Goal: Task Accomplishment & Management: Complete application form

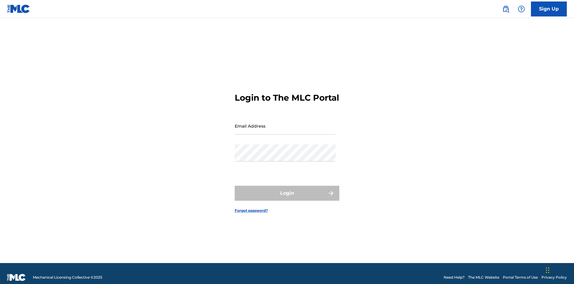
scroll to position [8, 0]
click at [285, 123] on input "Email Address" at bounding box center [285, 125] width 101 height 17
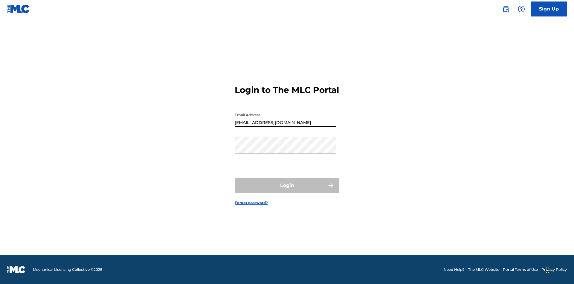
type input "[EMAIL_ADDRESS][DOMAIN_NAME]"
click at [287, 190] on button "Login" at bounding box center [287, 185] width 105 height 15
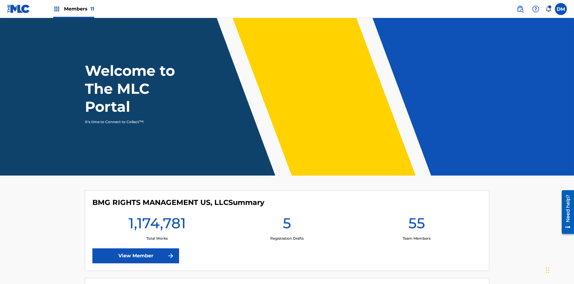
scroll to position [26, 0]
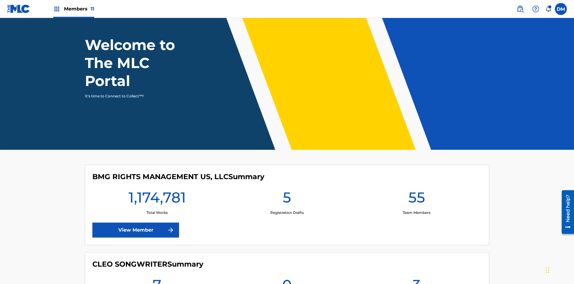
click at [74, 9] on span "Members 11" at bounding box center [79, 8] width 30 height 7
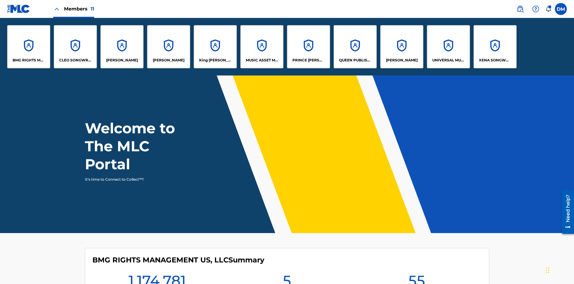
click at [448, 60] on p "UNIVERSAL MUSIC PUB GROUP" at bounding box center [448, 59] width 33 height 5
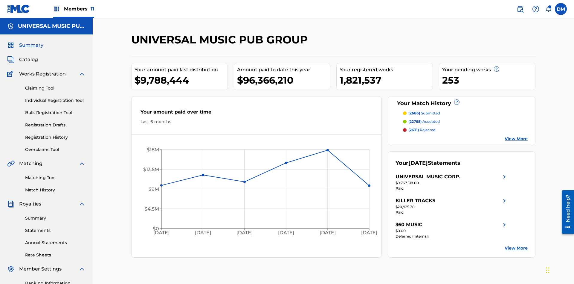
click at [55, 97] on link "Individual Registration Tool" at bounding box center [55, 100] width 60 height 6
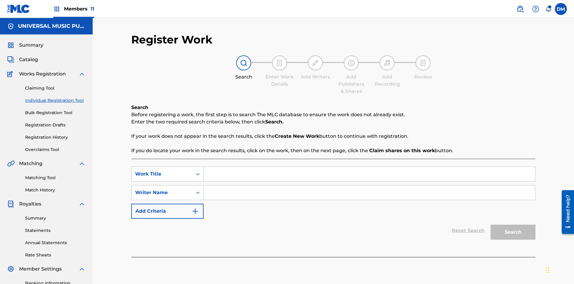
click at [369, 167] on input "Search Form" at bounding box center [370, 174] width 332 height 14
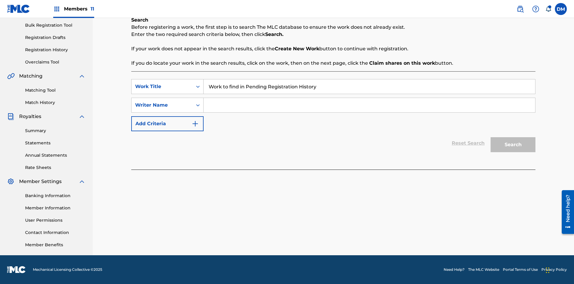
type input "Work to find in Pending Registration History"
click at [369, 105] on input "Search Form" at bounding box center [370, 105] width 332 height 14
type input "Test Name"
click at [513, 144] on button "Search" at bounding box center [513, 144] width 45 height 15
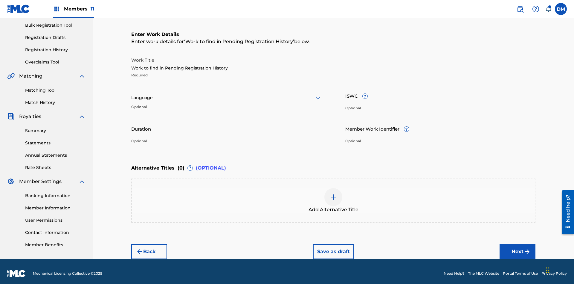
click at [226, 124] on input "Duration" at bounding box center [226, 128] width 190 height 17
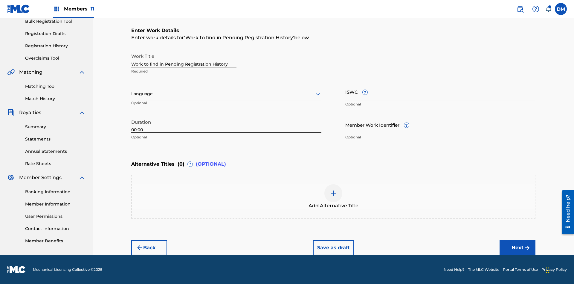
type input "00:00"
click at [318, 94] on icon at bounding box center [317, 93] width 7 height 7
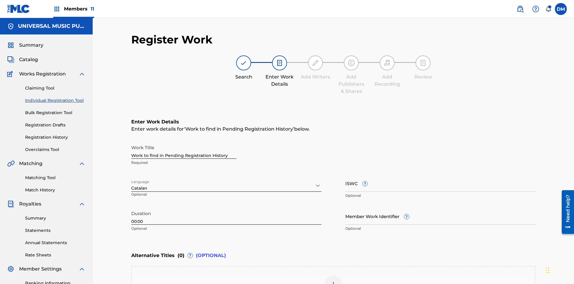
click at [441, 207] on input "Member Work Identifier ?" at bounding box center [440, 215] width 190 height 17
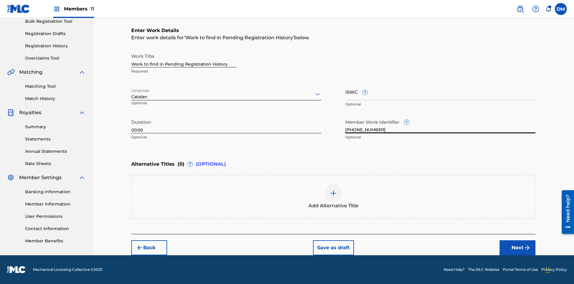
type input "[PHONE_NUMBER]"
click at [441, 92] on input "ISWC ?" at bounding box center [440, 91] width 190 height 17
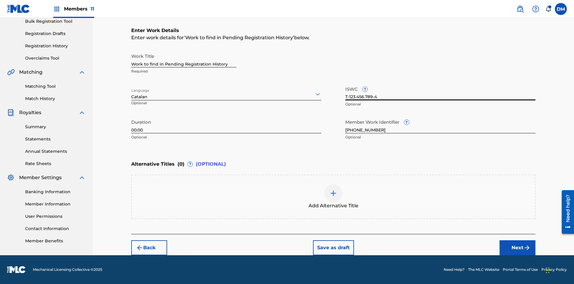
type input "T-123.456.789-4"
click at [333, 196] on img at bounding box center [333, 192] width 7 height 7
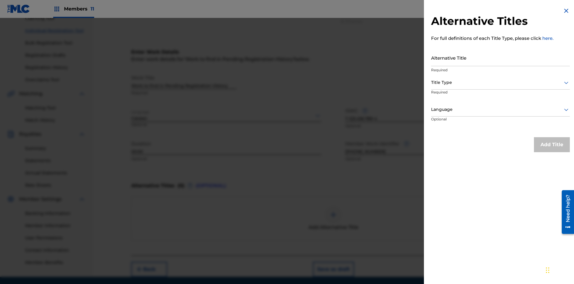
click at [501, 57] on input "Alternative Title" at bounding box center [500, 57] width 139 height 17
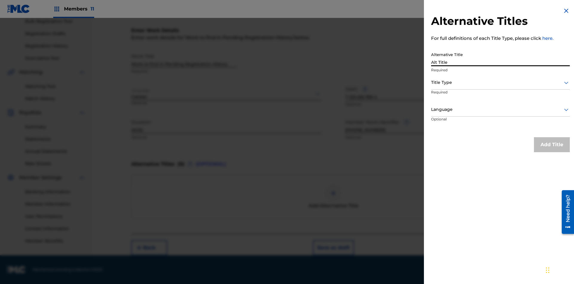
type input "Alt Title"
click at [501, 82] on div at bounding box center [500, 82] width 139 height 7
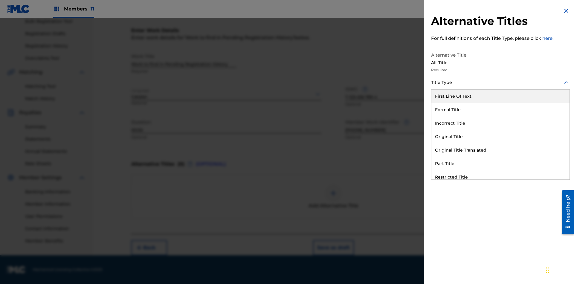
click at [501, 136] on div "Original Title" at bounding box center [501, 136] width 138 height 13
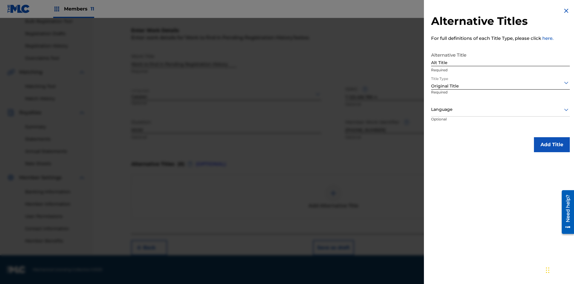
click at [501, 109] on div at bounding box center [500, 109] width 139 height 7
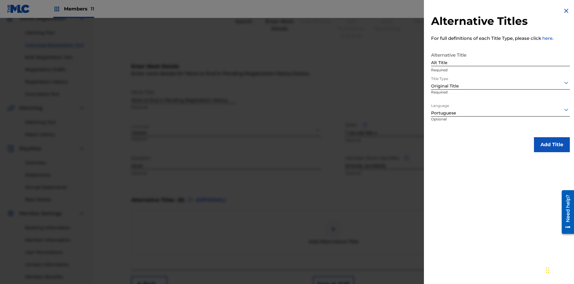
click at [552, 144] on button "Add Title" at bounding box center [552, 144] width 36 height 15
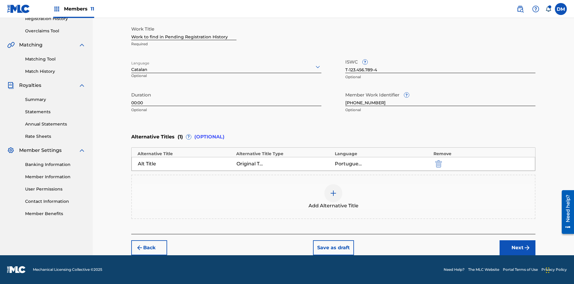
click at [518, 247] on button "Next" at bounding box center [518, 247] width 36 height 15
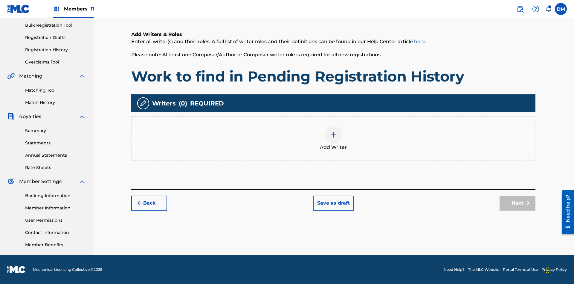
scroll to position [87, 0]
click at [333, 138] on img at bounding box center [333, 134] width 7 height 7
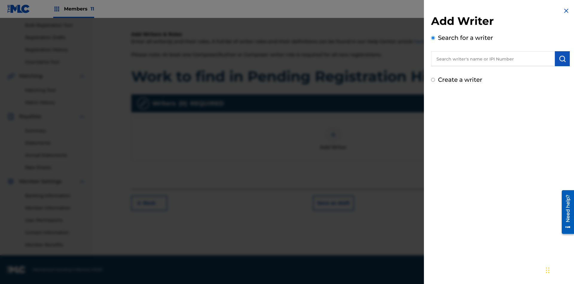
click at [493, 59] on input "text" at bounding box center [493, 58] width 124 height 15
type input "Test2025.08.20.05.12.14"
click at [563, 59] on img "submit" at bounding box center [562, 58] width 7 height 7
click at [433, 105] on input "Create a writer" at bounding box center [433, 105] width 4 height 4
radio input "false"
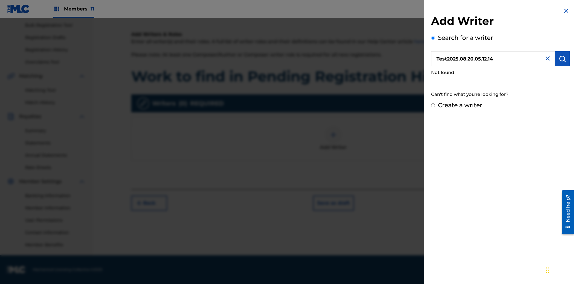
radio input "false"
radio input "true"
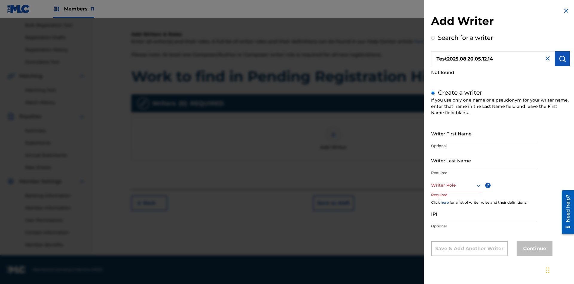
click at [484, 133] on input "Writer First Name" at bounding box center [483, 133] width 105 height 17
type input "Test2025.08.20.05.12.15"
click at [484, 160] on input "Writer Last Name" at bounding box center [483, 160] width 105 height 17
type input "Test2025.08.20.05.12.16"
click at [456, 185] on div at bounding box center [456, 184] width 51 height 7
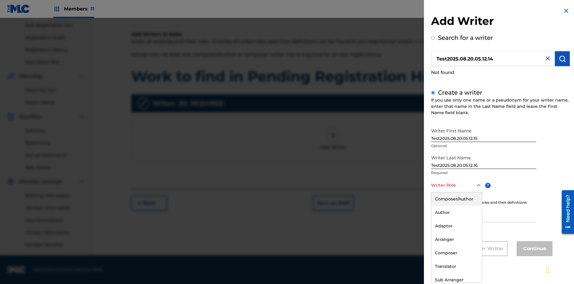
click at [456, 252] on div "Composer" at bounding box center [457, 252] width 51 height 13
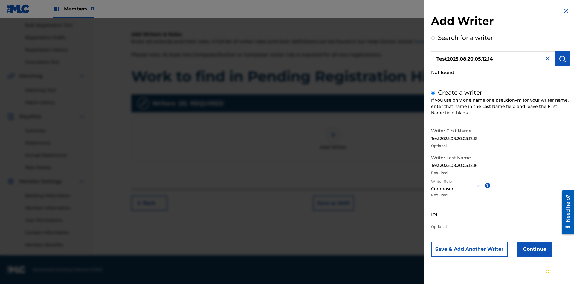
click at [484, 214] on input "IPI" at bounding box center [483, 213] width 105 height 17
type input "00000000000"
click at [534, 249] on button "Continue" at bounding box center [535, 248] width 36 height 15
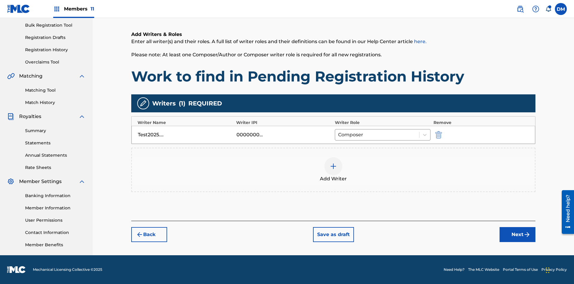
click at [518, 234] on button "Next" at bounding box center [518, 234] width 36 height 15
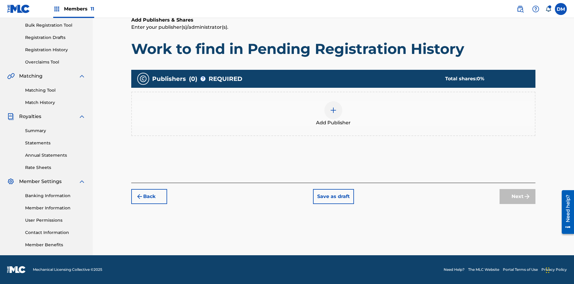
click at [333, 110] on img at bounding box center [333, 109] width 7 height 7
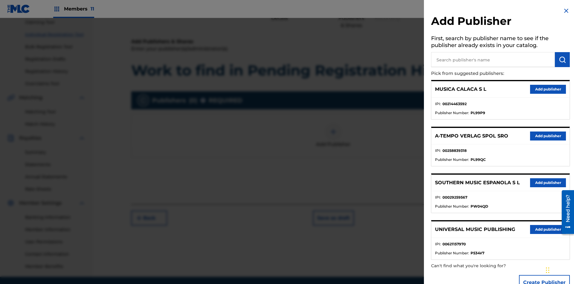
click at [493, 60] on input "text" at bounding box center [493, 59] width 124 height 15
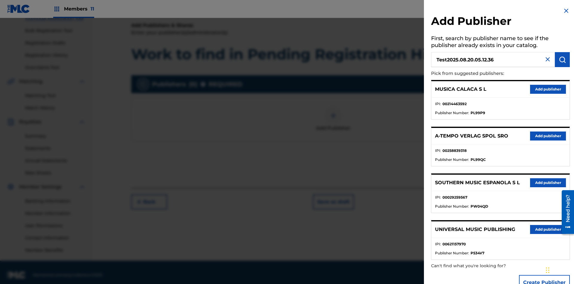
type input "Test2025.08.20.05.12.36"
click at [563, 60] on img "submit" at bounding box center [562, 59] width 7 height 7
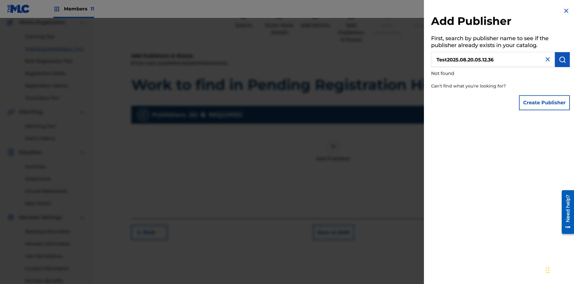
click at [545, 102] on button "Create Publisher" at bounding box center [544, 102] width 51 height 15
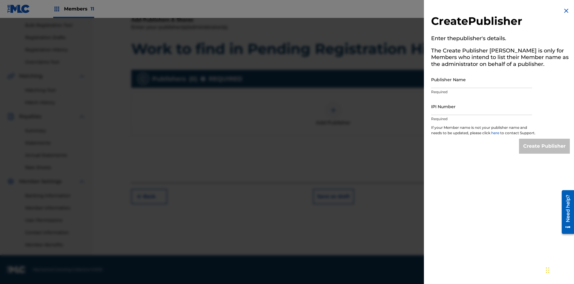
click at [482, 79] on input "Publisher Name" at bounding box center [481, 79] width 101 height 17
type input "Test2025.08.20.05.12.40"
click at [482, 106] on input "IPI Number" at bounding box center [481, 106] width 101 height 17
type input "00000000000"
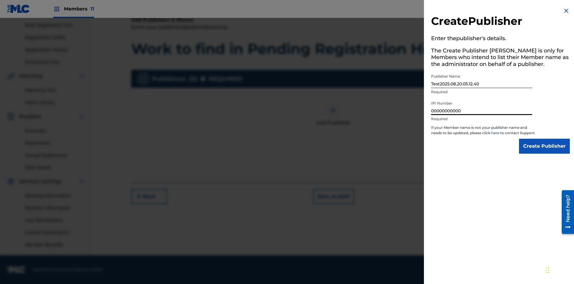
click at [545, 151] on input "Create Publisher" at bounding box center [544, 145] width 51 height 15
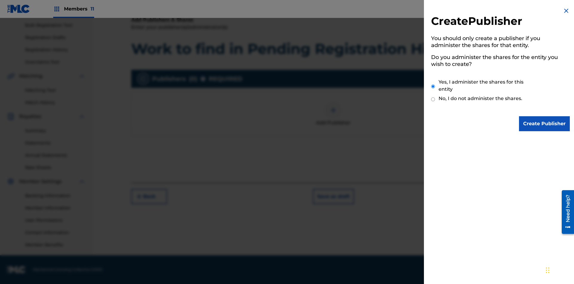
click at [433, 86] on input "Yes, I administer the shares for this entity" at bounding box center [433, 86] width 4 height 13
click at [545, 124] on input "Create Publisher" at bounding box center [544, 123] width 51 height 15
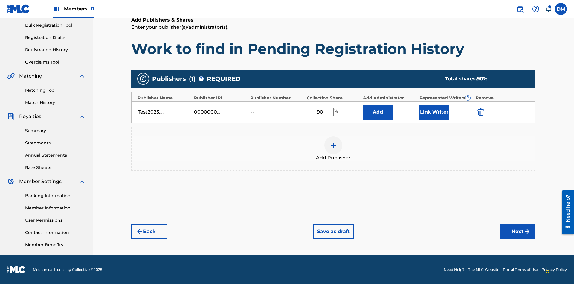
type input "90"
click at [434, 112] on button "Link Writer" at bounding box center [434, 111] width 30 height 15
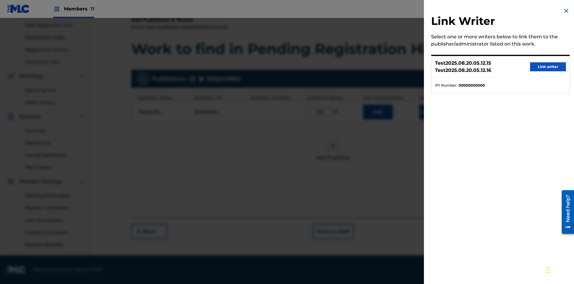
click at [548, 67] on button "Link writer" at bounding box center [548, 66] width 36 height 9
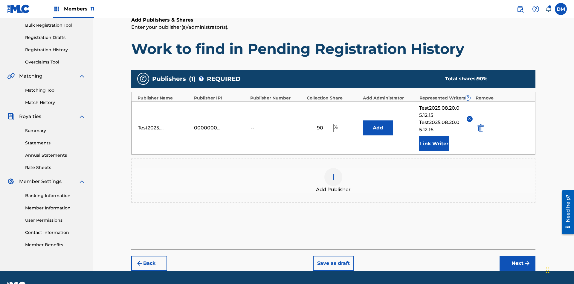
click at [434, 136] on button "Link Writer" at bounding box center [434, 143] width 30 height 15
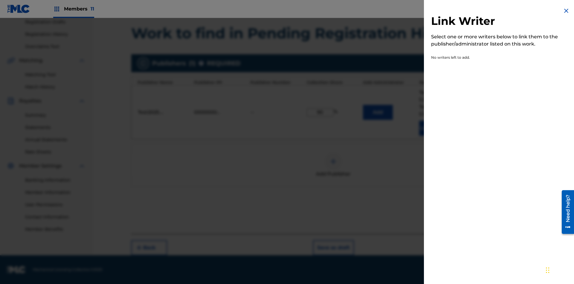
click at [566, 11] on img at bounding box center [566, 10] width 7 height 7
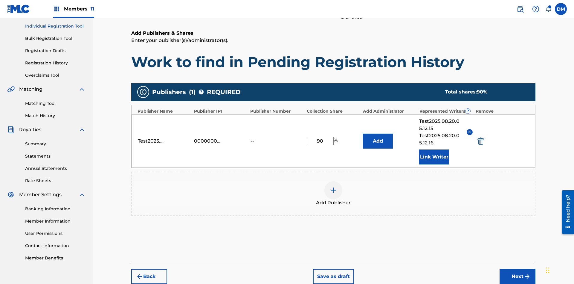
scroll to position [103, 0]
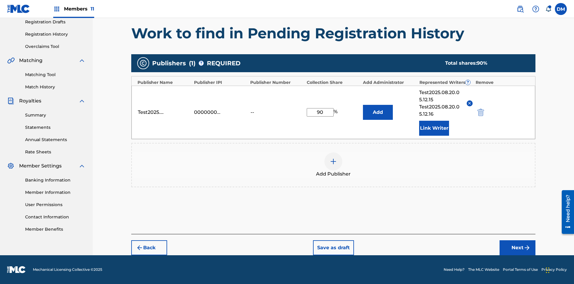
click at [378, 112] on button "Add" at bounding box center [378, 112] width 30 height 15
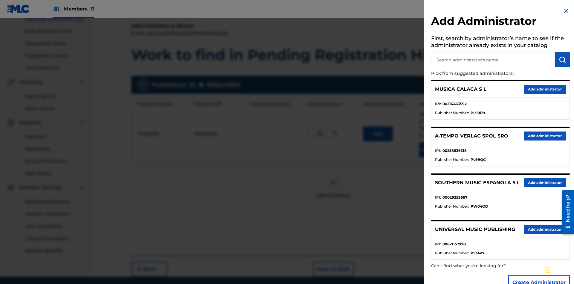
click at [493, 60] on input "text" at bounding box center [493, 59] width 124 height 15
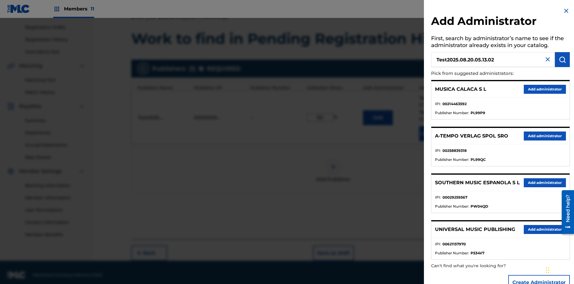
type input "Test2025.08.20.05.13.02"
click at [563, 60] on img "submit" at bounding box center [562, 59] width 7 height 7
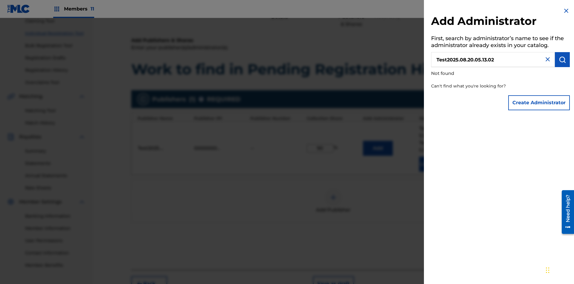
click at [539, 102] on button "Create Administrator" at bounding box center [539, 102] width 62 height 15
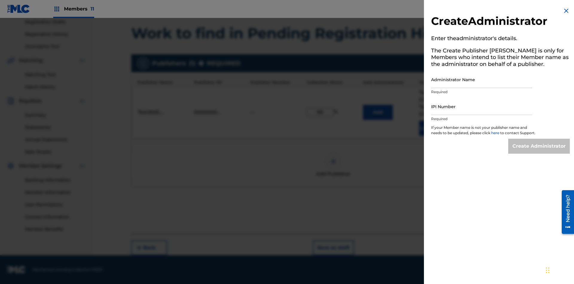
click at [482, 79] on input "Administrator Name" at bounding box center [481, 79] width 101 height 17
type input "Test2025.08.20.05.13.07"
click at [482, 106] on input "IPI Number" at bounding box center [481, 106] width 101 height 17
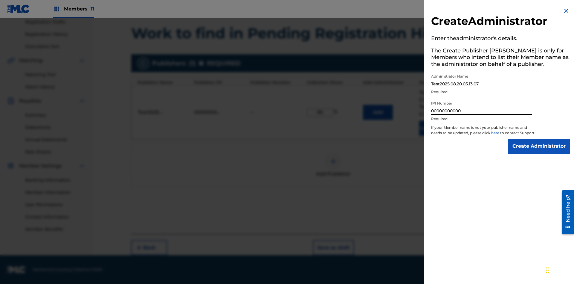
type input "00000000000"
click at [539, 151] on input "Create Administrator" at bounding box center [539, 145] width 62 height 15
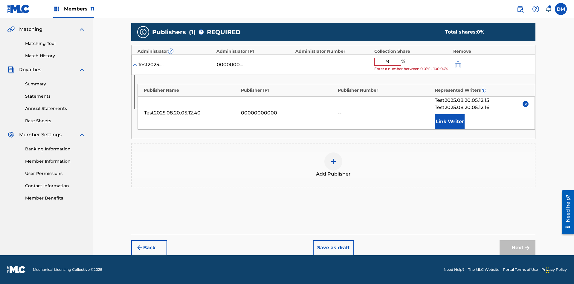
type input "90"
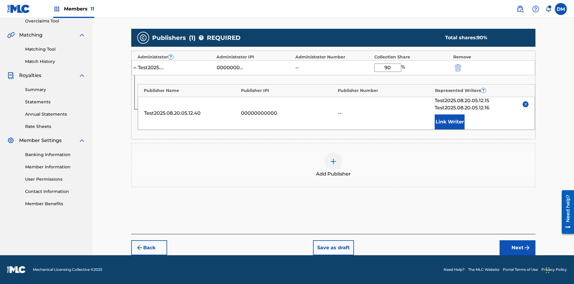
scroll to position [128, 0]
click at [518, 247] on button "Next" at bounding box center [518, 247] width 36 height 15
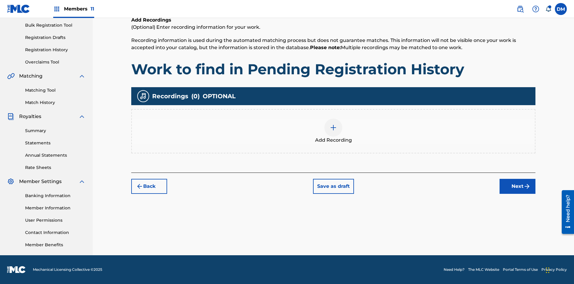
click at [333, 131] on img at bounding box center [333, 127] width 7 height 7
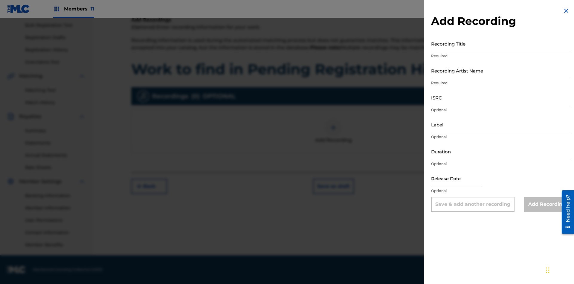
click at [501, 43] on input "Recording Title" at bounding box center [500, 43] width 139 height 17
type input "Best Song Ever"
click at [501, 70] on input "Recording Artist Name" at bounding box center [500, 70] width 139 height 17
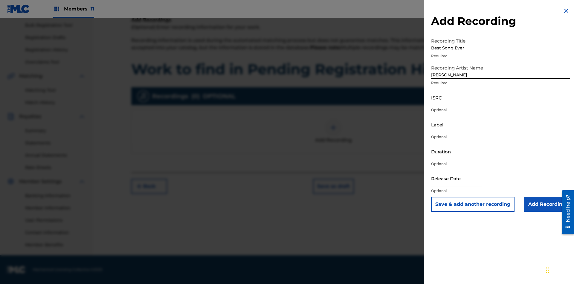
type input "[PERSON_NAME]"
click at [501, 97] on input "ISRC" at bounding box center [500, 97] width 139 height 17
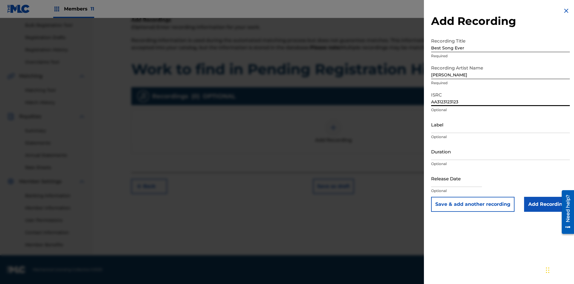
type input "AA3123123123"
click at [501, 124] on input "Label" at bounding box center [500, 124] width 139 height 17
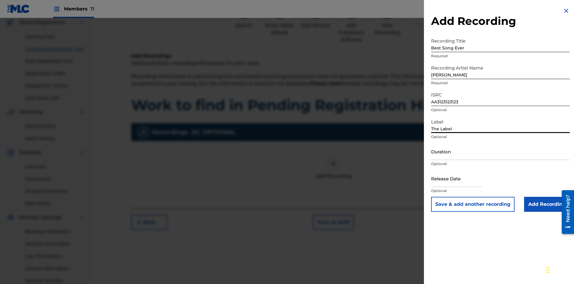
type input "The Label"
click at [501, 151] on input "Duration" at bounding box center [500, 151] width 139 height 17
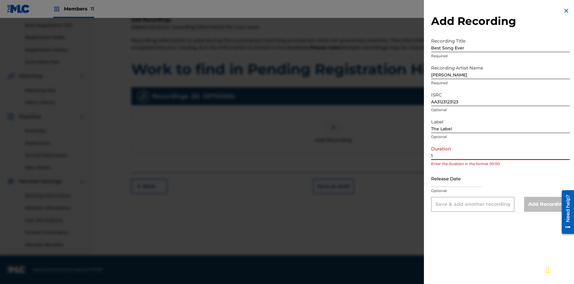
click at [501, 151] on input "1" at bounding box center [500, 151] width 139 height 17
type input "12:25"
click at [461, 179] on input "text" at bounding box center [456, 178] width 51 height 17
select select "7"
select select "2025"
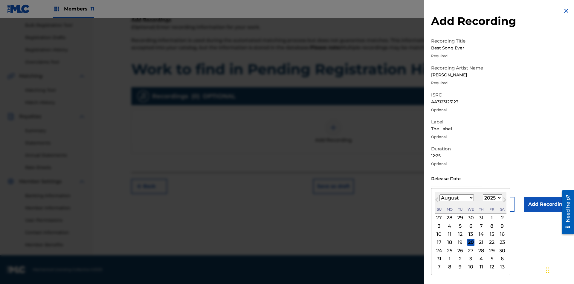
click at [456, 198] on select "January February March April May June July August September October November De…" at bounding box center [457, 197] width 34 height 7
select select "3"
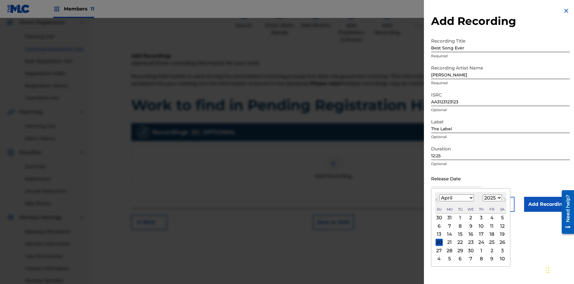
click at [492, 198] on select "1900 1901 1902 1903 1904 1905 1906 1907 1908 1909 1910 1911 1912 1913 1914 1915…" at bounding box center [492, 197] width 19 height 7
select select "2021"
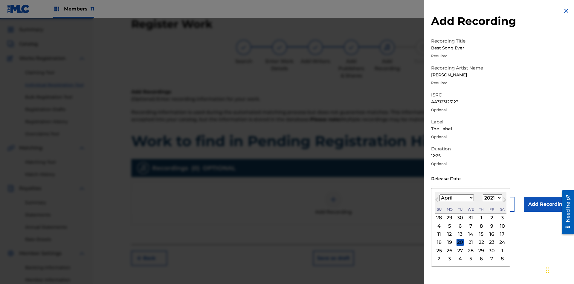
click at [492, 198] on select "1900 1901 1902 1903 1904 1905 1906 1907 1908 1909 1910 1911 1912 1913 1914 1915…" at bounding box center [492, 197] width 19 height 7
click at [481, 217] on div "1" at bounding box center [481, 217] width 7 height 7
type input "[DATE]"
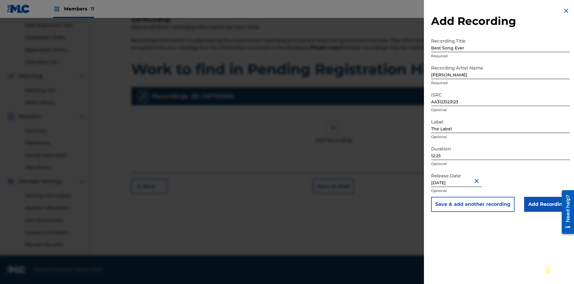
click at [547, 204] on input "Add Recording" at bounding box center [547, 203] width 46 height 15
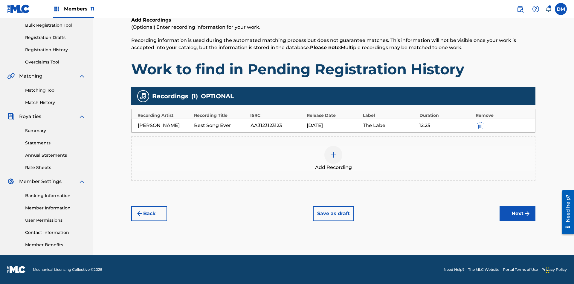
click at [518, 213] on button "Next" at bounding box center [518, 213] width 36 height 15
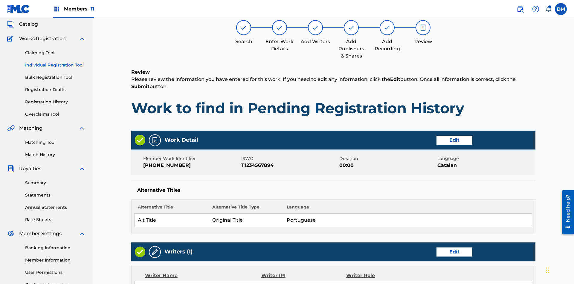
scroll to position [282, 0]
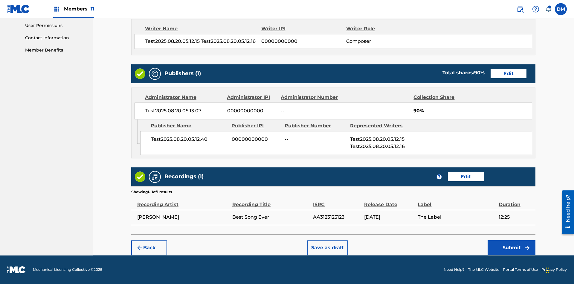
click at [512, 247] on button "Submit" at bounding box center [512, 247] width 48 height 15
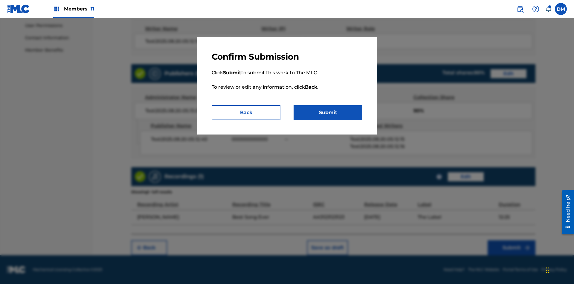
click at [328, 112] on button "Submit" at bounding box center [328, 112] width 69 height 15
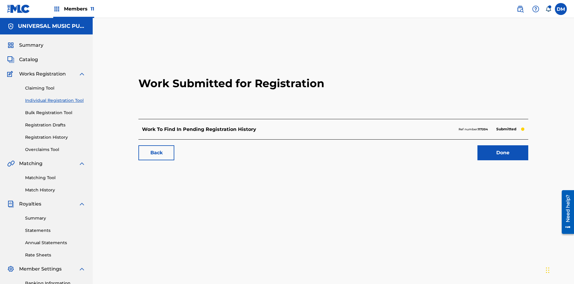
click at [478, 145] on link "Done" at bounding box center [503, 152] width 51 height 15
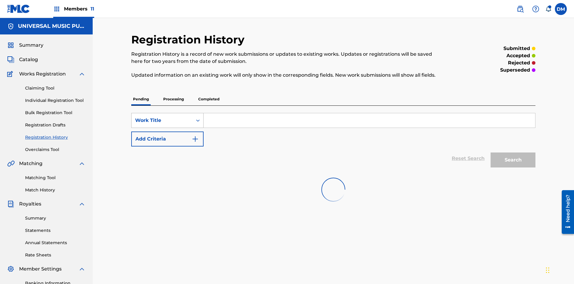
click at [162, 117] on div "Work Title" at bounding box center [162, 120] width 54 height 7
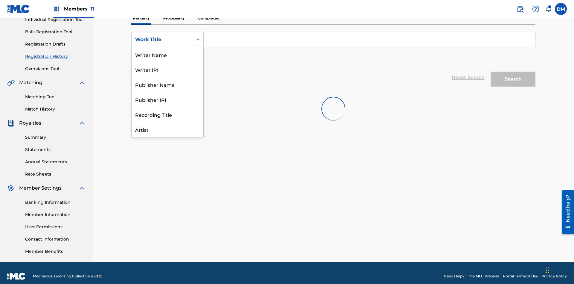
scroll to position [30, 0]
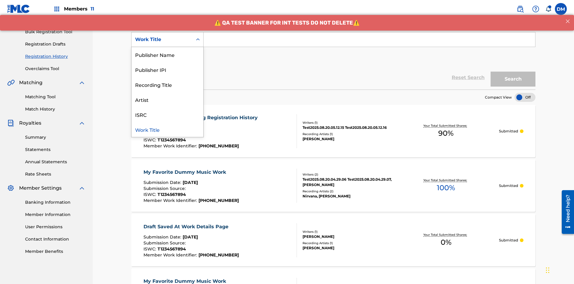
click at [167, 129] on div "Work Title" at bounding box center [168, 129] width 72 height 15
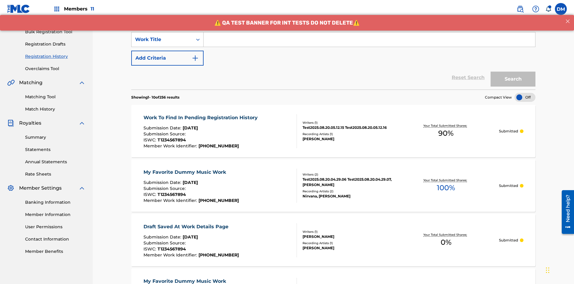
click at [167, 51] on button "Add Criteria" at bounding box center [167, 58] width 72 height 15
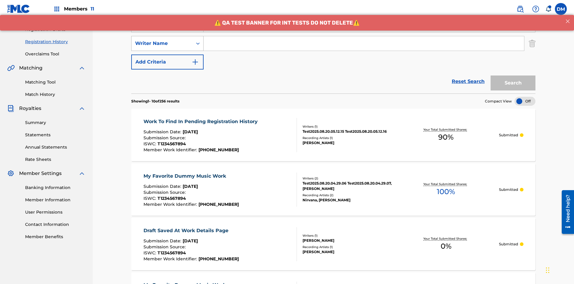
click at [162, 40] on div "Writer Name" at bounding box center [162, 43] width 54 height 7
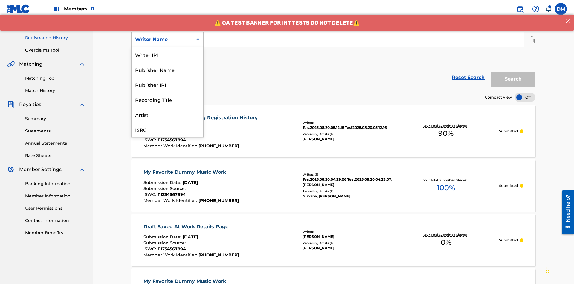
scroll to position [15, 0]
click at [167, 84] on div "Recording Title" at bounding box center [168, 84] width 72 height 15
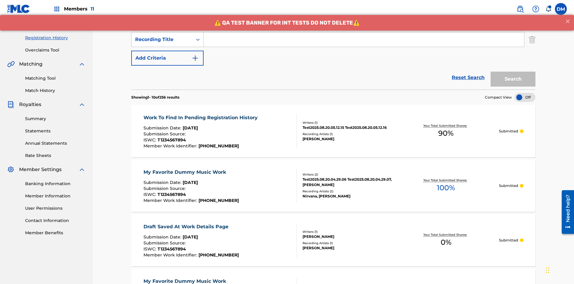
click at [167, 51] on button "Add Criteria" at bounding box center [167, 58] width 72 height 15
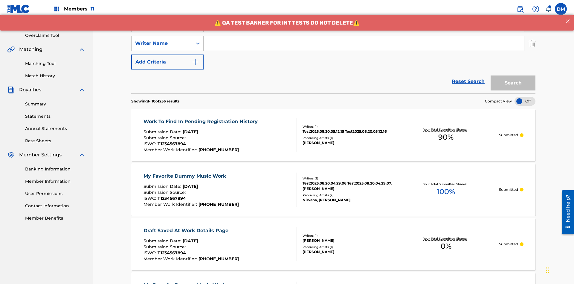
scroll to position [118, 0]
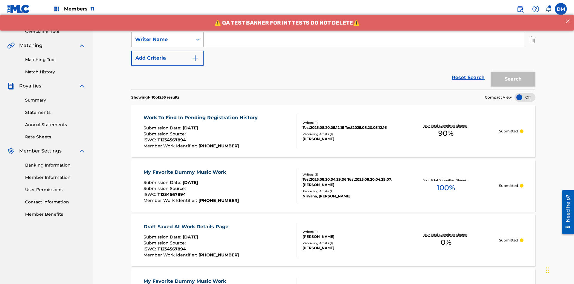
click at [162, 39] on div "Writer Name" at bounding box center [162, 39] width 54 height 7
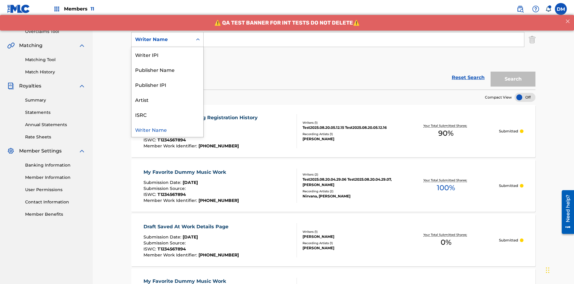
click at [167, 114] on div "ISRC" at bounding box center [168, 114] width 72 height 15
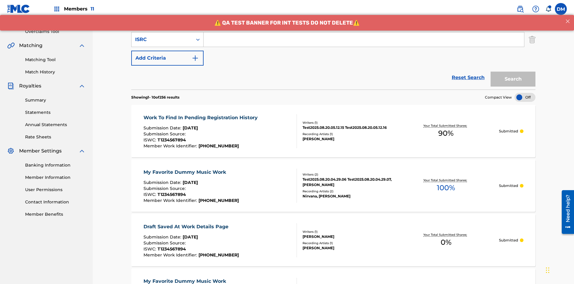
click at [167, 51] on button "Add Criteria" at bounding box center [167, 58] width 72 height 15
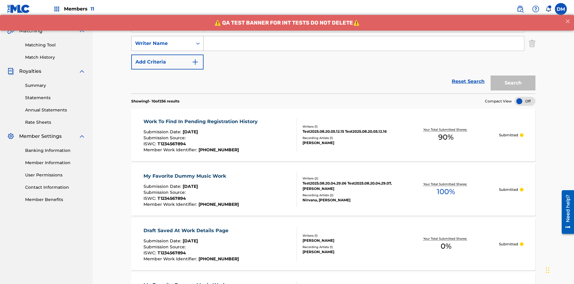
click at [162, 40] on div "Writer Name" at bounding box center [162, 43] width 54 height 7
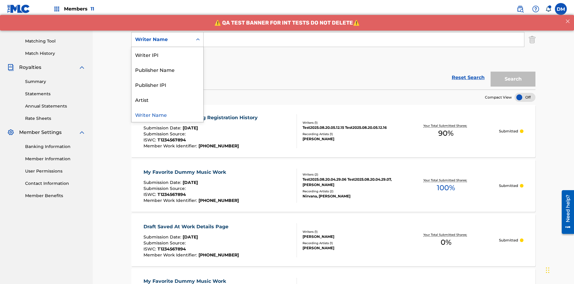
click at [167, 84] on div "Publisher IPI" at bounding box center [168, 84] width 72 height 15
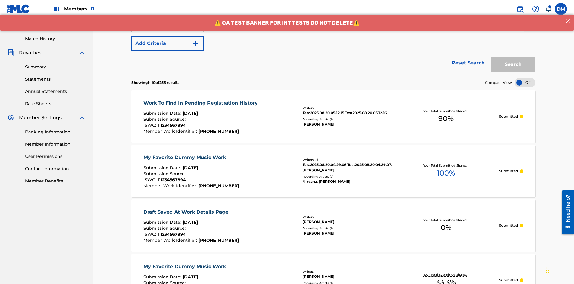
click at [167, 43] on button "Add Criteria" at bounding box center [167, 43] width 72 height 15
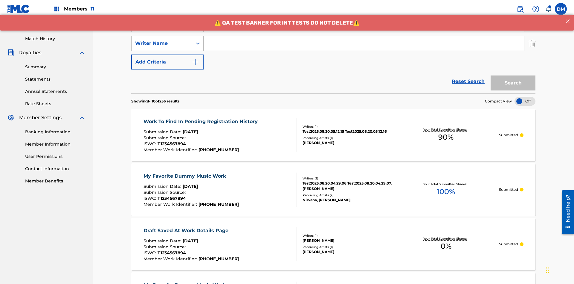
click at [162, 40] on div "Writer Name" at bounding box center [162, 43] width 54 height 7
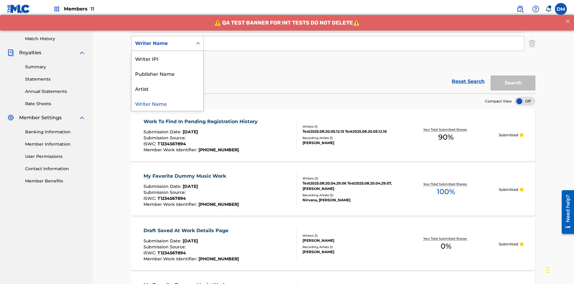
scroll to position [155, 0]
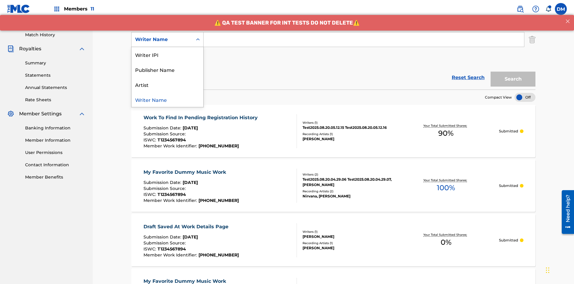
click at [167, 84] on div "Artist" at bounding box center [168, 84] width 72 height 15
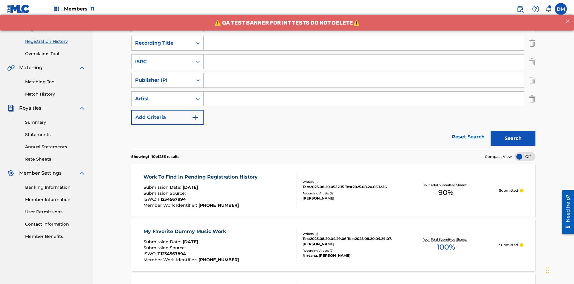
type input "Work to find in Pending Registration History"
click at [364, 43] on input "Search Form" at bounding box center [364, 43] width 321 height 14
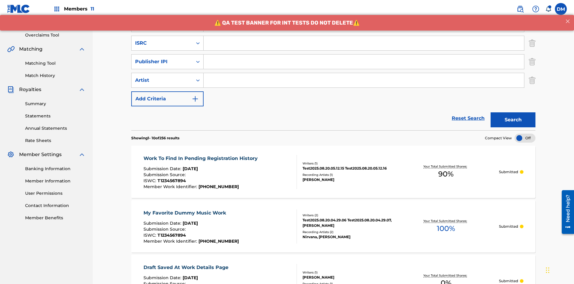
type input "Best Song Ever"
click at [364, 43] on input "Search Form" at bounding box center [364, 43] width 321 height 14
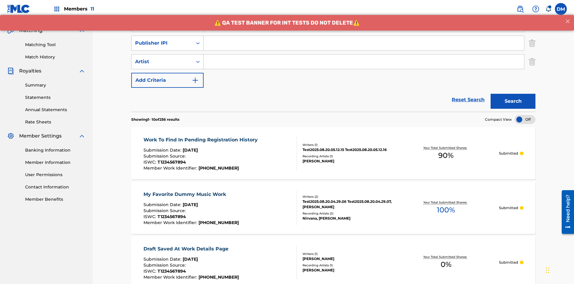
type input "AA3123123123"
click at [364, 43] on input "Search Form" at bounding box center [364, 43] width 321 height 14
type input "00000000000"
click at [364, 54] on input "Search Form" at bounding box center [364, 61] width 321 height 14
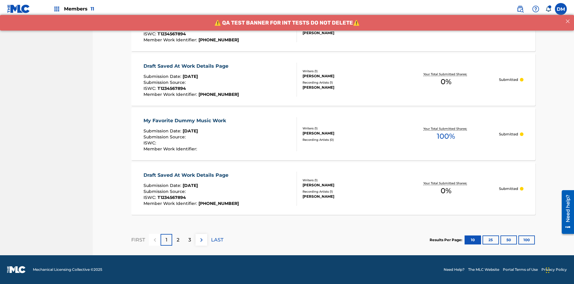
type input "[PERSON_NAME]"
click at [519, 239] on button "100" at bounding box center [527, 239] width 16 height 9
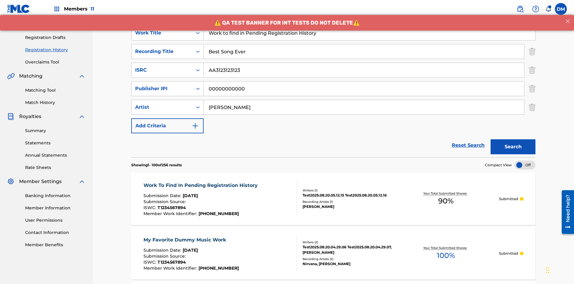
click at [513, 139] on button "Search" at bounding box center [513, 146] width 45 height 15
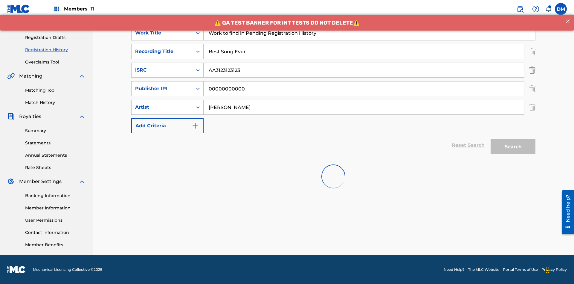
scroll to position [95, 0]
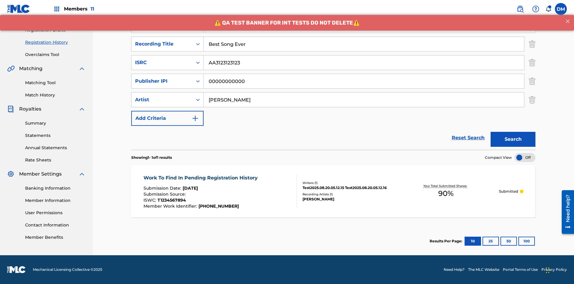
click at [446, 193] on span "90 %" at bounding box center [445, 193] width 15 height 11
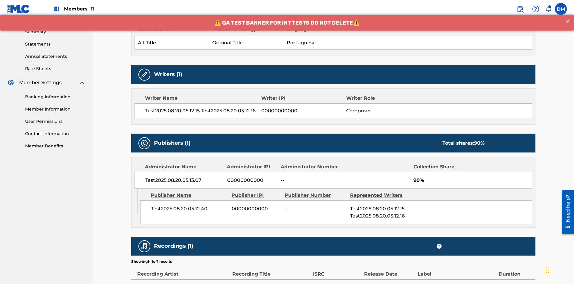
scroll to position [249, 0]
